Goal: Task Accomplishment & Management: Manage account settings

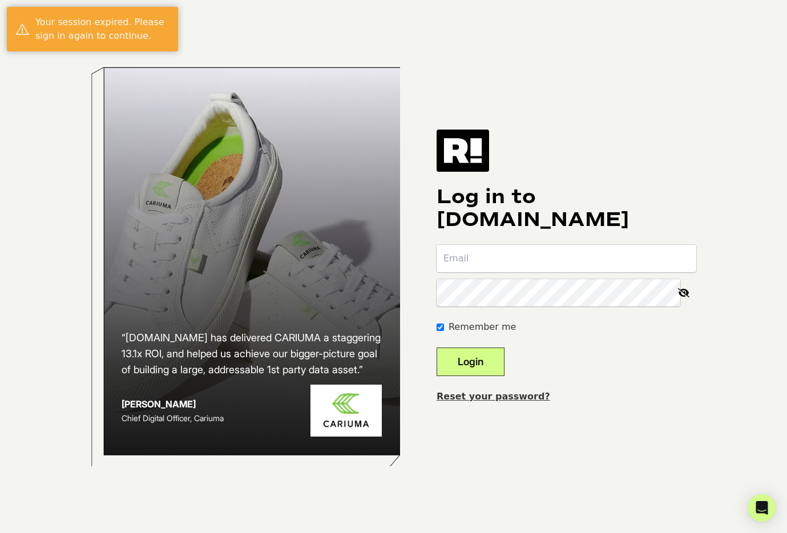
type input "[EMAIL_ADDRESS][DOMAIN_NAME]"
click at [497, 360] on button "Login" at bounding box center [471, 362] width 68 height 29
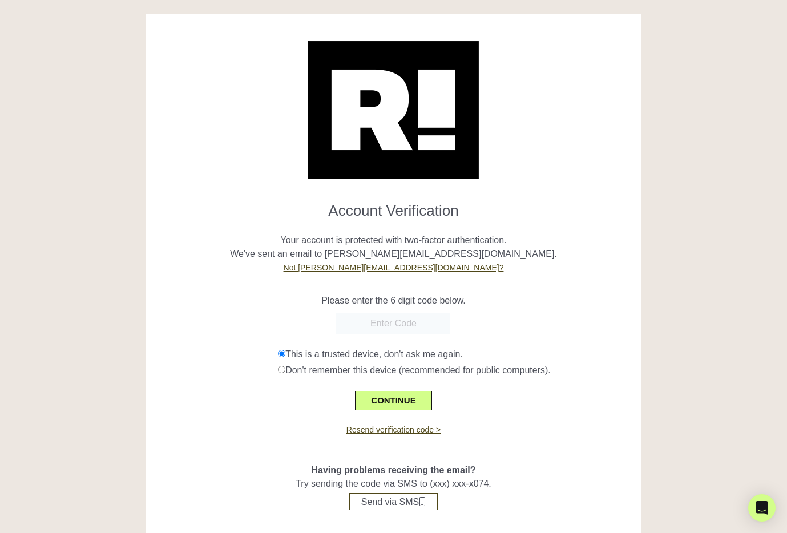
click at [397, 328] on input "text" at bounding box center [393, 323] width 114 height 21
type input "246937"
click at [390, 402] on button "CONTINUE" at bounding box center [393, 400] width 76 height 19
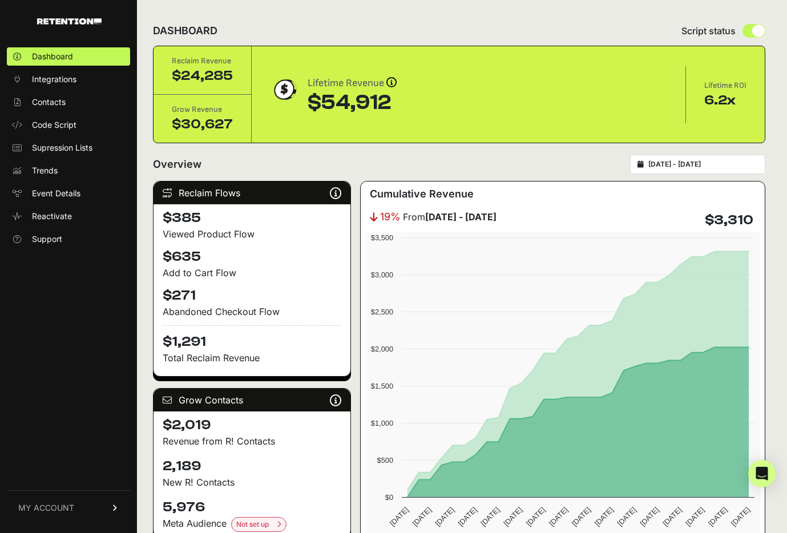
click at [46, 509] on span "MY ACCOUNT" at bounding box center [46, 507] width 56 height 11
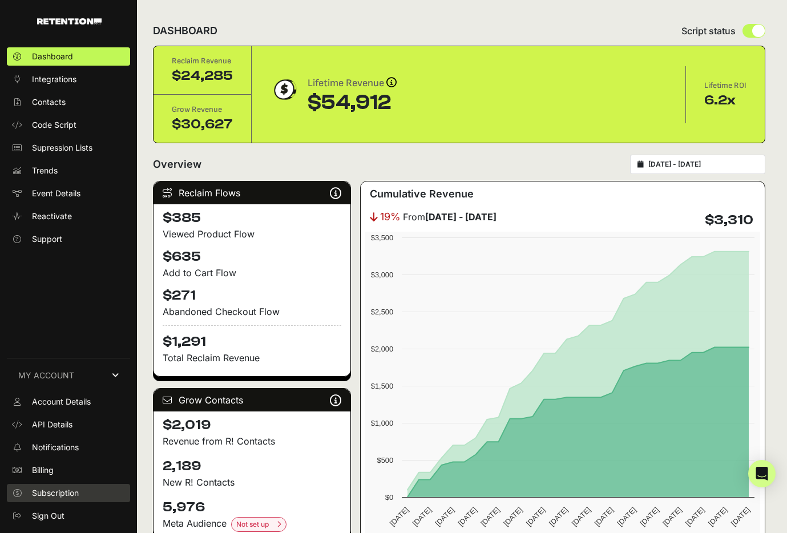
click at [59, 488] on span "Subscription" at bounding box center [55, 493] width 47 height 11
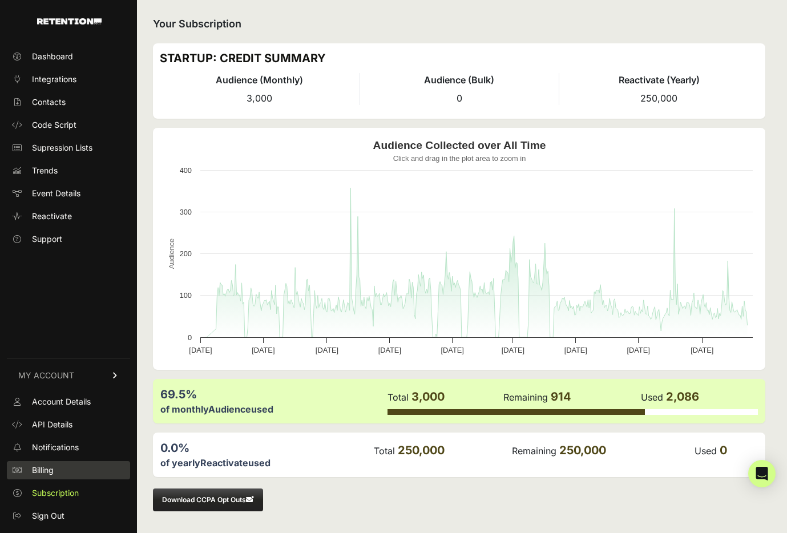
click at [43, 468] on span "Billing" at bounding box center [43, 470] width 22 height 11
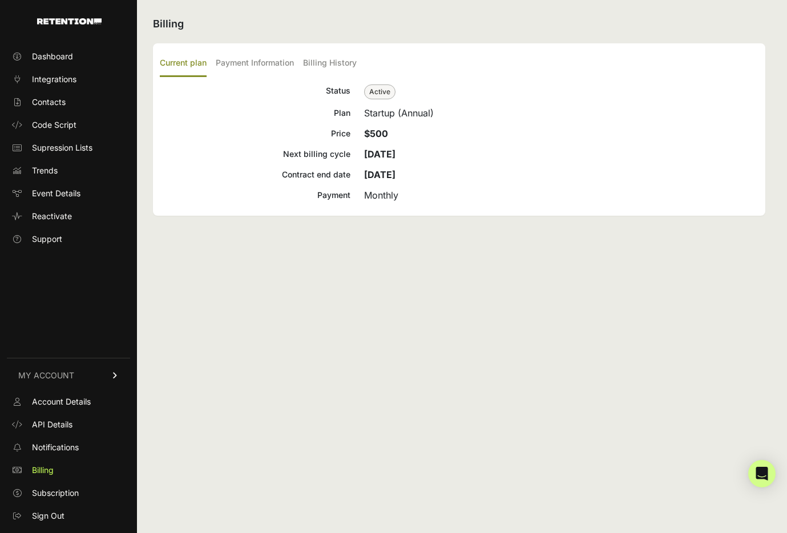
click at [377, 89] on span "Active" at bounding box center [379, 91] width 31 height 15
click at [392, 95] on span "Active" at bounding box center [379, 91] width 31 height 15
click at [377, 94] on span "Active" at bounding box center [379, 91] width 31 height 15
click at [396, 223] on div "Billing Current plan Payment Information Billing History Status Active Plan Sta…" at bounding box center [459, 266] width 644 height 533
click at [759, 478] on icon "Open Intercom Messenger" at bounding box center [761, 473] width 13 height 15
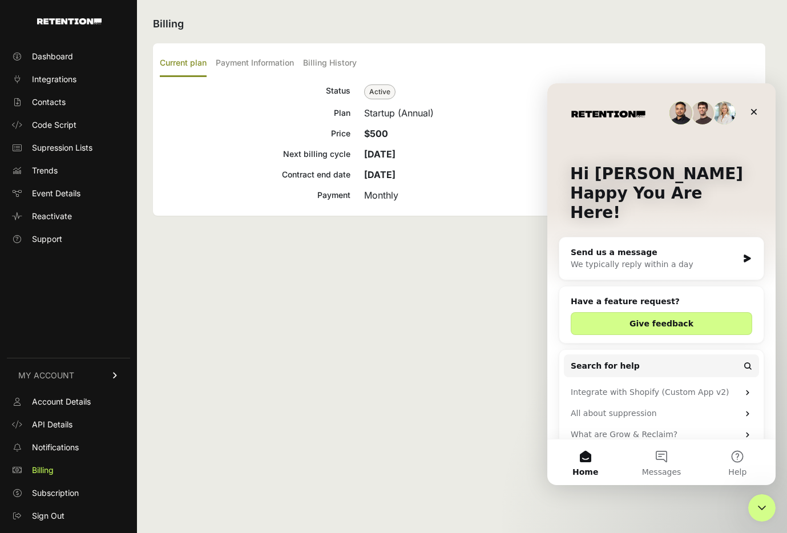
click at [680, 247] on div "Send us a message" at bounding box center [654, 253] width 167 height 12
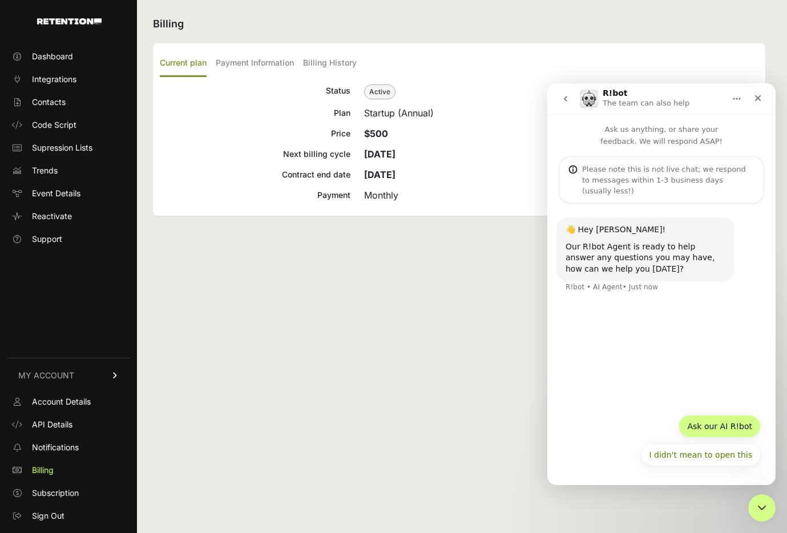
click at [728, 430] on button "Ask our AI R!bot" at bounding box center [720, 426] width 82 height 23
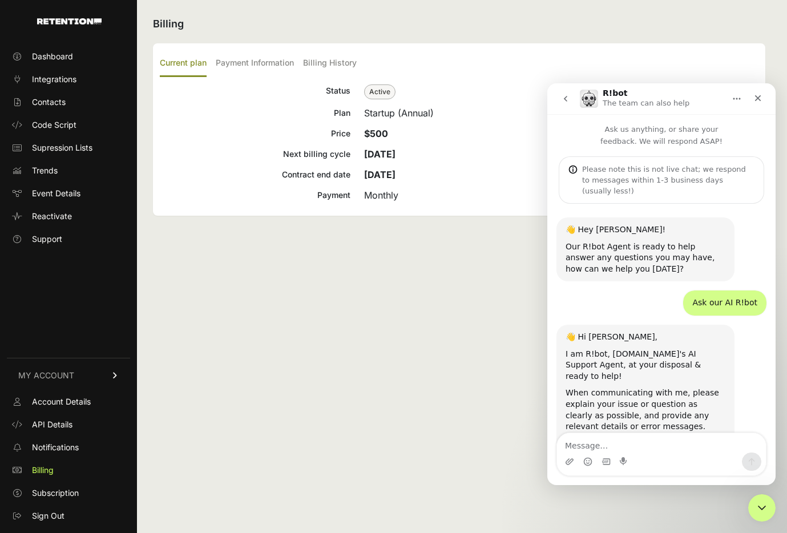
scroll to position [36, 0]
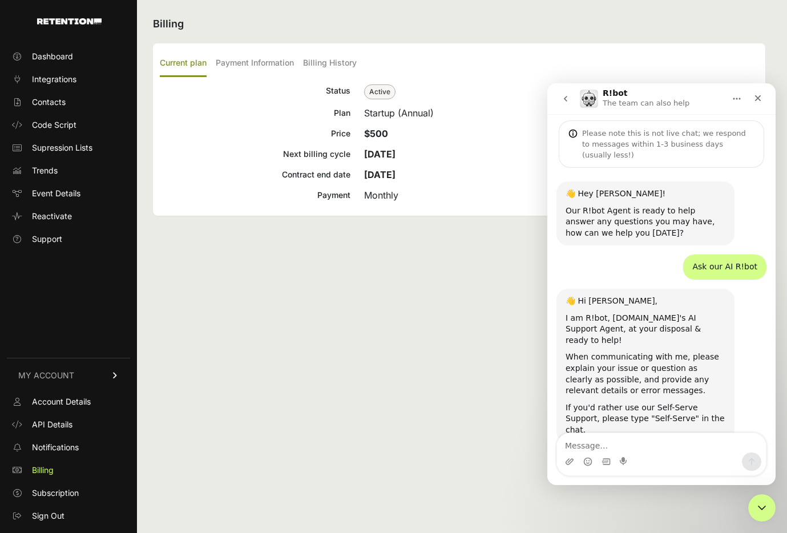
click at [690, 445] on textarea "Message…" at bounding box center [661, 442] width 209 height 19
drag, startPoint x: 679, startPoint y: 433, endPoint x: 599, endPoint y: 446, distance: 81.1
click at [599, 446] on textarea "i want to end this service" at bounding box center [661, 442] width 209 height 19
drag, startPoint x: 637, startPoint y: 448, endPoint x: 598, endPoint y: 448, distance: 38.8
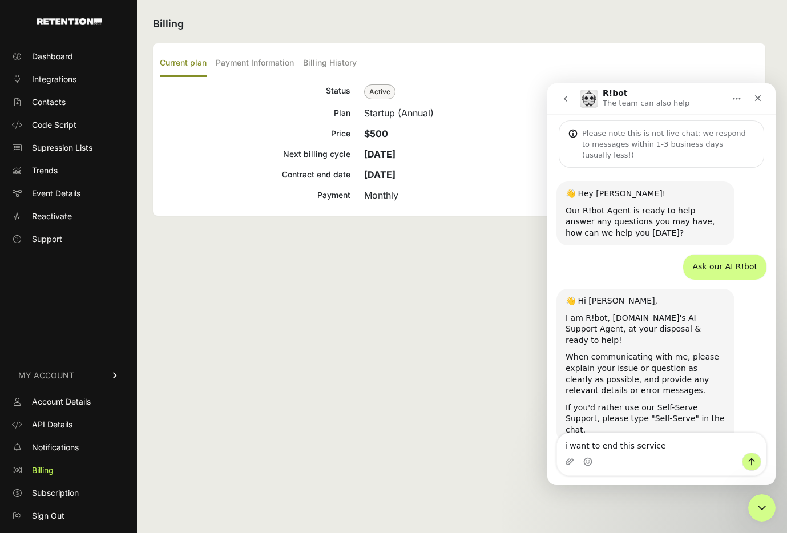
click at [598, 448] on textarea "i want to end this service" at bounding box center [661, 442] width 209 height 19
type textarea "i want to cancel before my next billing date"
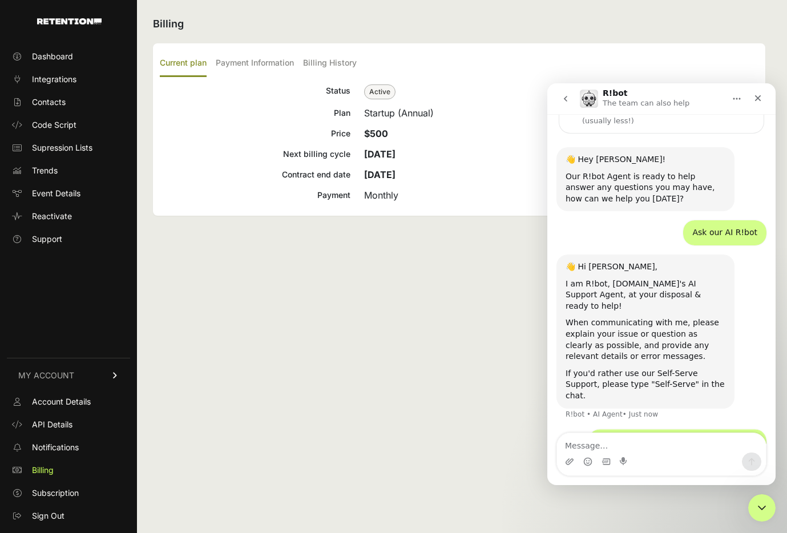
scroll to position [107, 0]
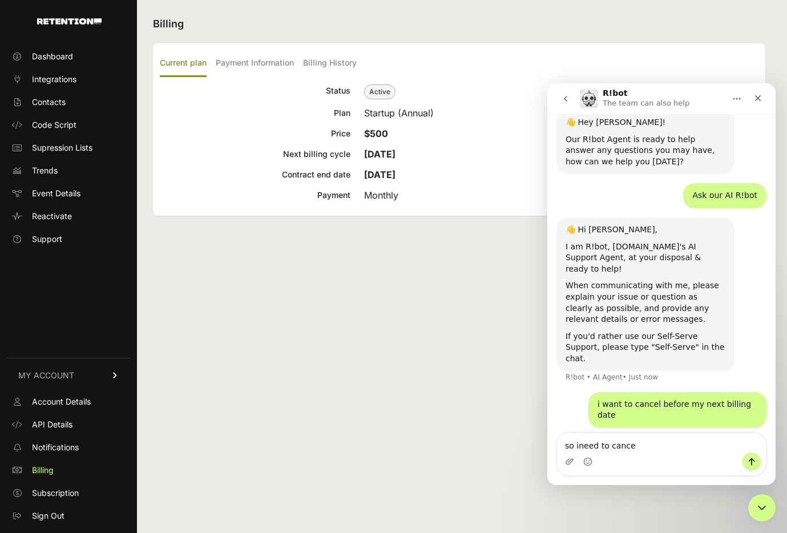
click at [614, 447] on textarea "so ineed to cance" at bounding box center [661, 442] width 209 height 19
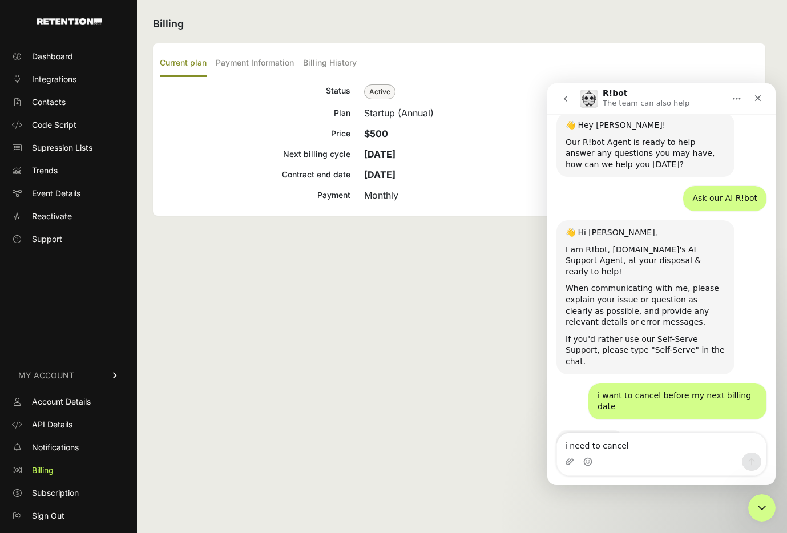
scroll to position [104, 0]
type textarea "i need to cancel [DATE]"
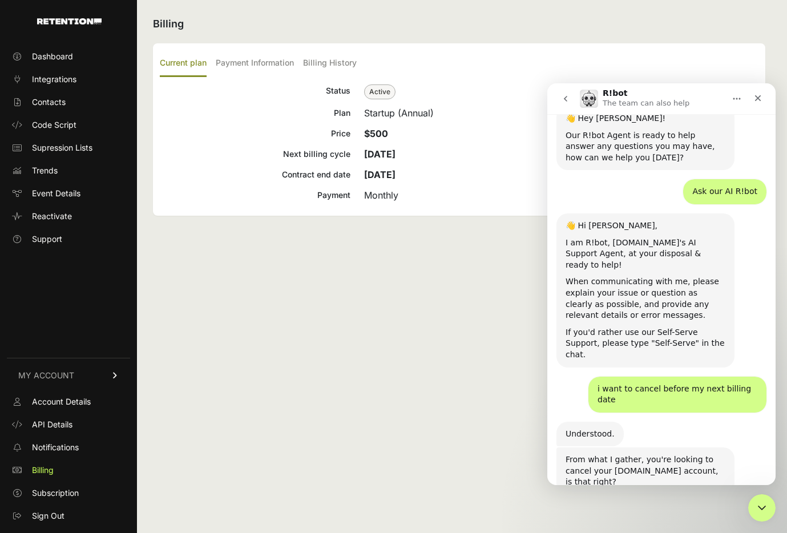
scroll to position [168, 0]
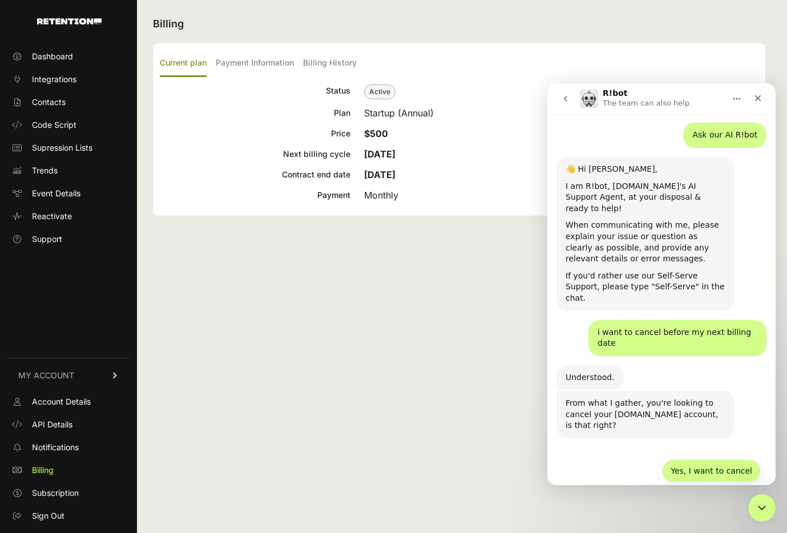
click at [710, 460] on button "Yes, I want to cancel" at bounding box center [711, 471] width 99 height 23
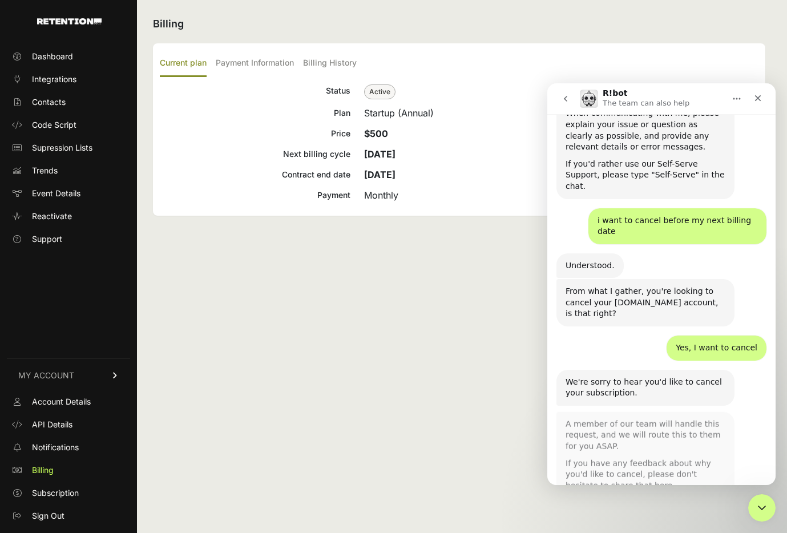
scroll to position [279, 0]
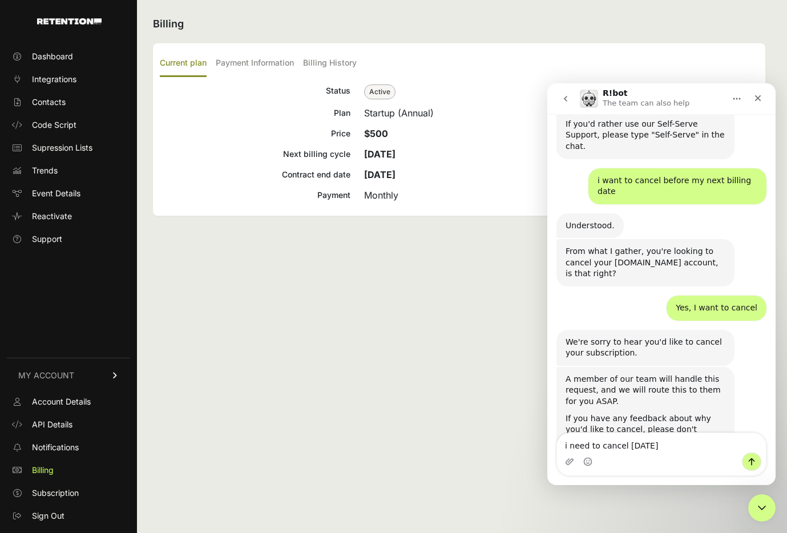
click at [667, 446] on textarea "i need to cancel [DATE]" at bounding box center [661, 442] width 209 height 19
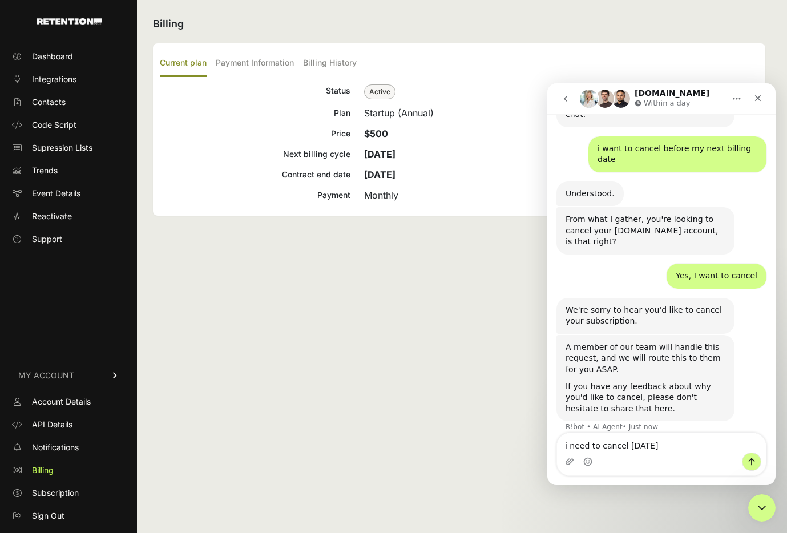
click at [667, 446] on textarea "i need to cancel [DATE]" at bounding box center [661, 442] width 209 height 19
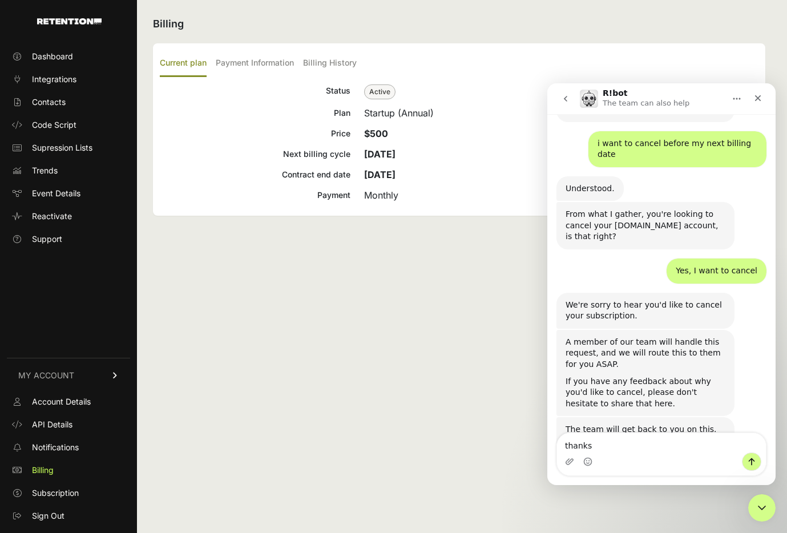
type textarea "thanks"
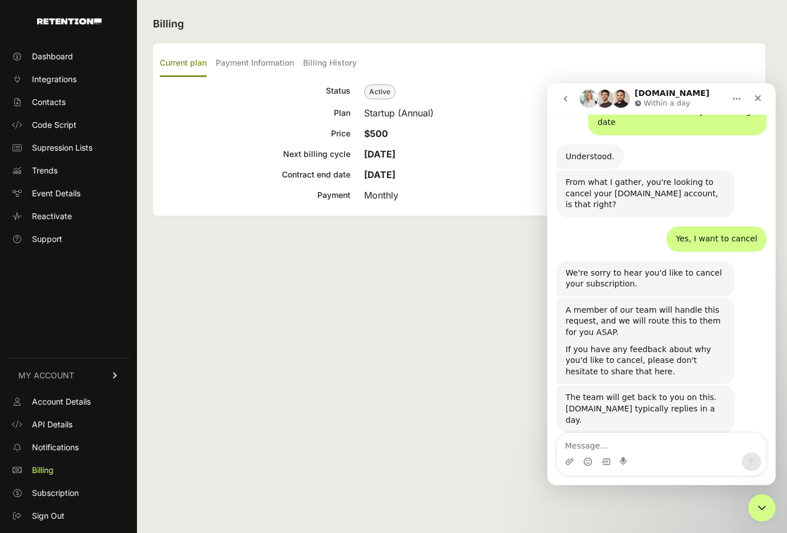
scroll to position [422, 0]
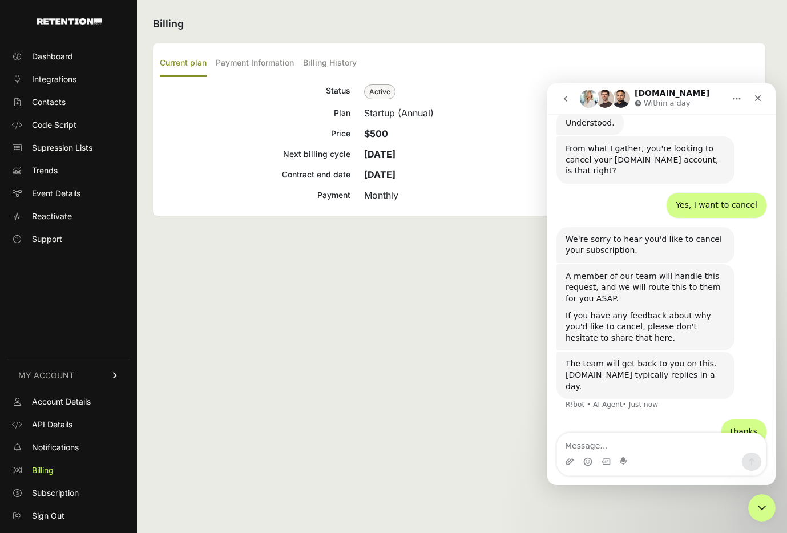
click at [714, 444] on textarea "Message…" at bounding box center [661, 442] width 209 height 19
click at [682, 444] on textarea "Message…" at bounding box center [661, 442] width 209 height 19
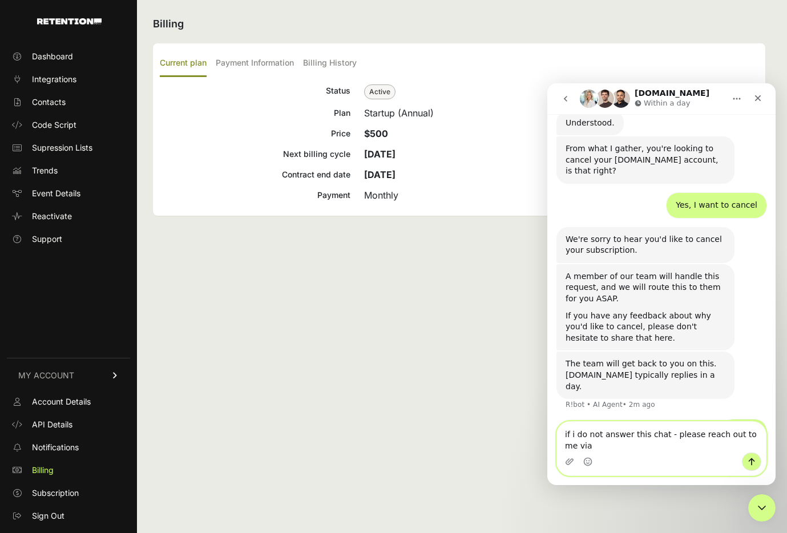
scroll to position [434, 0]
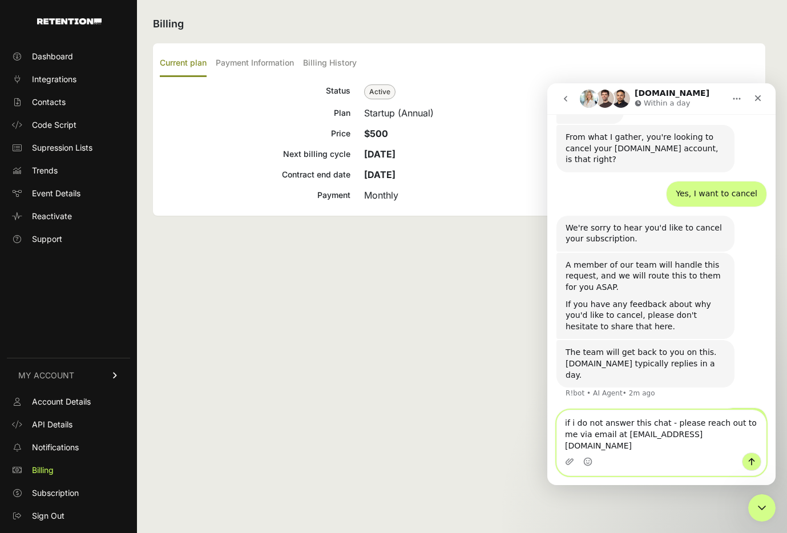
type textarea "if i do not answer this chat - please reach out to me via email at [EMAIL_ADDRE…"
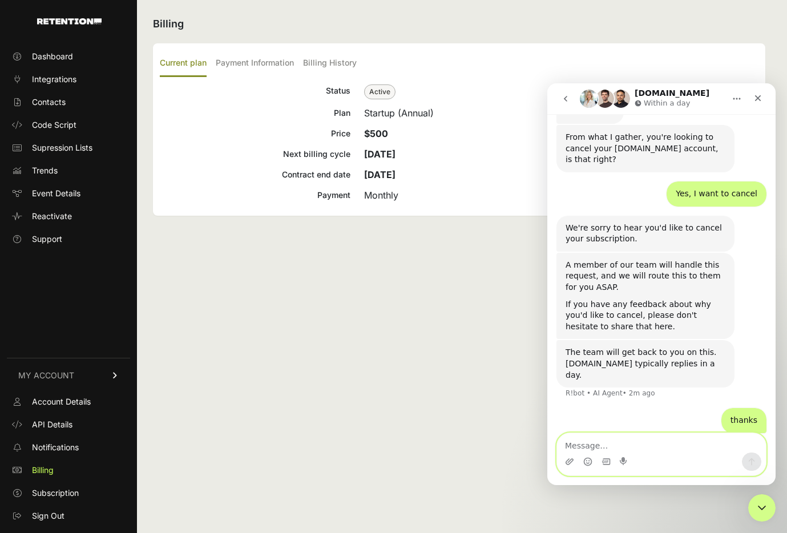
scroll to position [471, 0]
